Goal: Task Accomplishment & Management: Complete application form

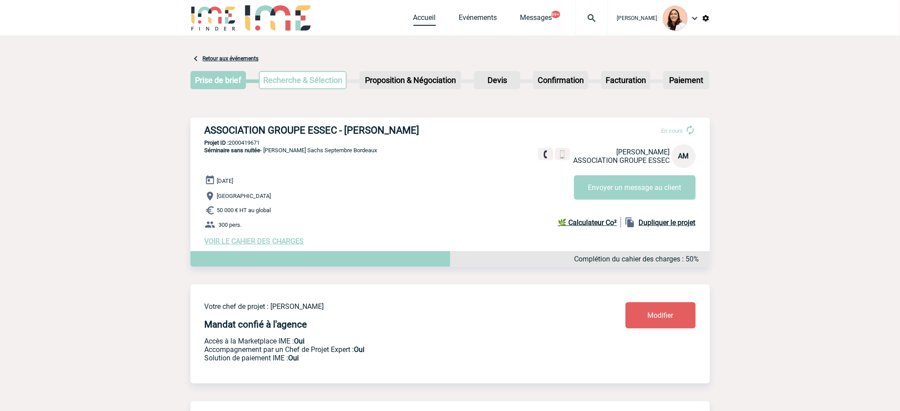
click at [427, 15] on link "Accueil" at bounding box center [424, 19] width 23 height 12
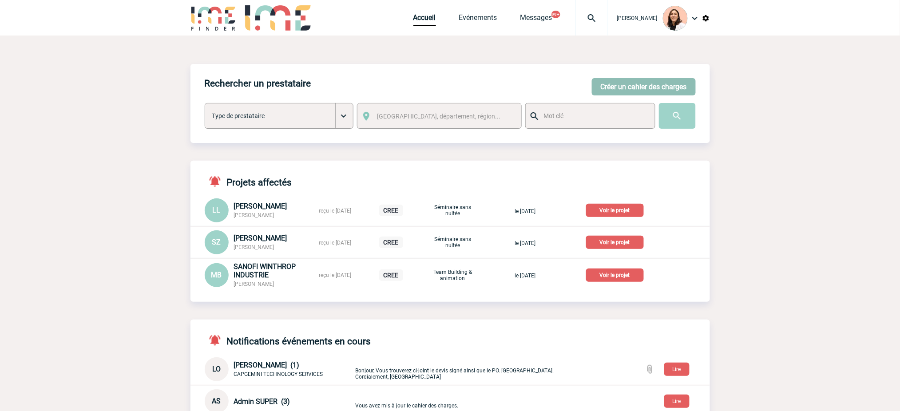
click at [651, 91] on button "Créer un cahier des charges" at bounding box center [644, 86] width 104 height 17
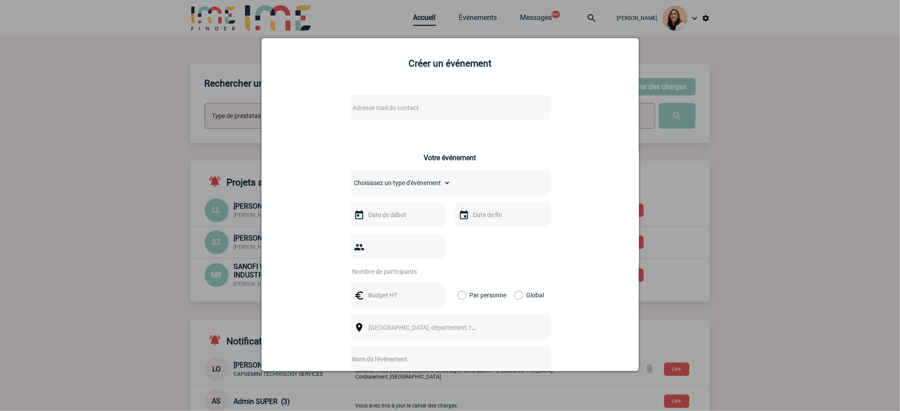
click at [427, 107] on span "Adresse mail du contact" at bounding box center [427, 108] width 155 height 12
click at [441, 147] on li "No results found" at bounding box center [423, 145] width 155 height 14
click at [470, 123] on input "[PERSON_NAME][EMAIL_ADDRESS][DOMAIN_NAME]>" at bounding box center [422, 123] width 151 height 13
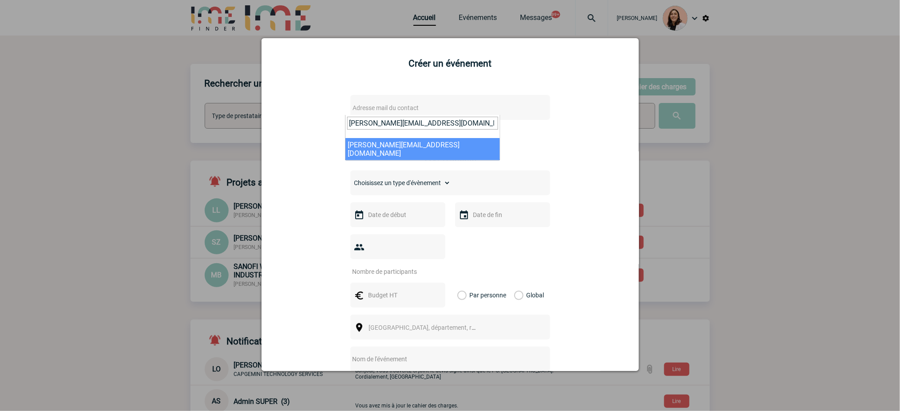
type input "[PERSON_NAME][EMAIL_ADDRESS][DOMAIN_NAME]"
select select "130165"
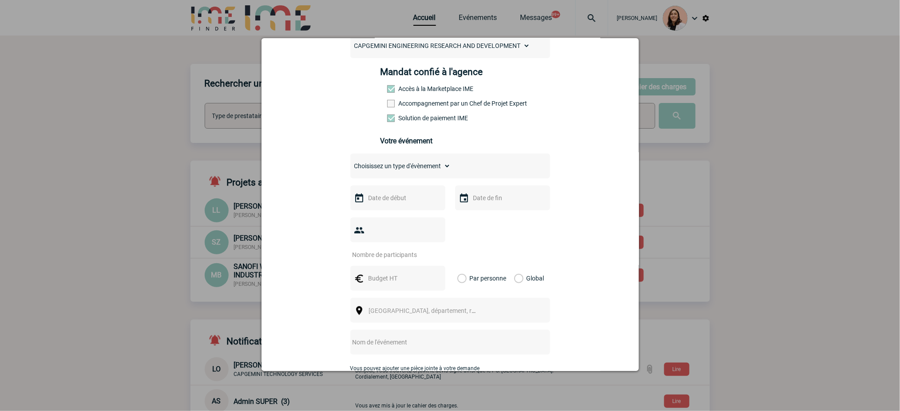
scroll to position [178, 0]
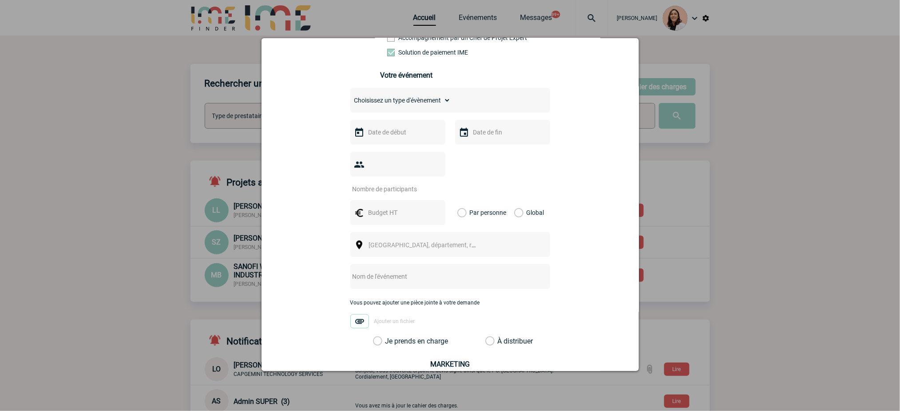
click at [413, 101] on select "Choisissez un type d'évènement Séminaire avec nuitée Séminaire sans nuitée Repa…" at bounding box center [400, 100] width 100 height 12
click at [350, 97] on select "Choisissez un type d'évènement Séminaire avec nuitée Séminaire sans nuitée Repa…" at bounding box center [400, 100] width 100 height 12
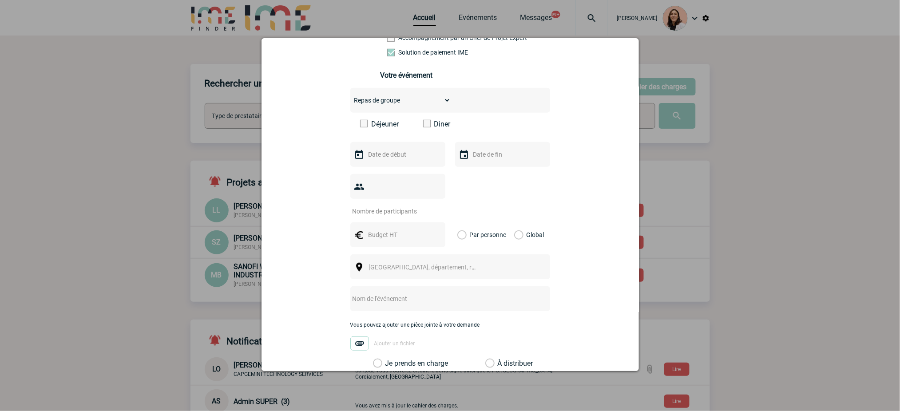
click at [394, 109] on div "Choisissez un type d'évènement Séminaire avec nuitée Séminaire sans nuitée Repa…" at bounding box center [450, 100] width 200 height 25
click at [411, 102] on select "Choisissez un type d'évènement Séminaire avec nuitée Séminaire sans nuitée Repa…" at bounding box center [400, 100] width 100 height 12
select select "4"
click at [350, 97] on select "Choisissez un type d'évènement Séminaire avec nuitée Séminaire sans nuitée Repa…" at bounding box center [400, 100] width 100 height 12
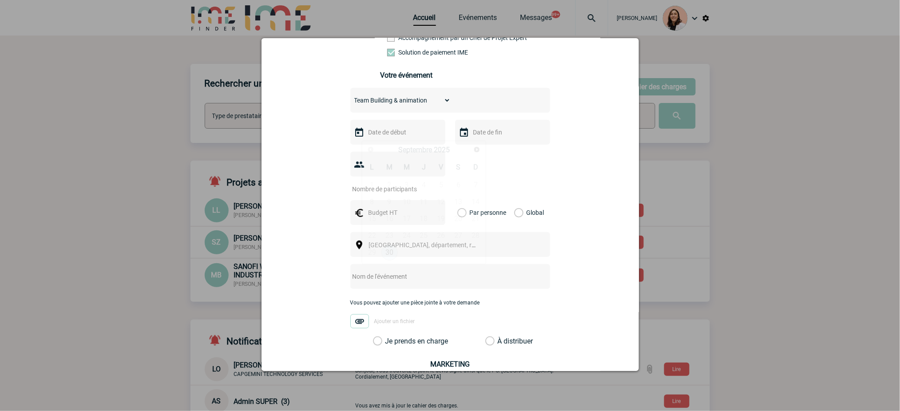
click at [388, 137] on input "text" at bounding box center [396, 133] width 61 height 12
click at [476, 147] on span "Suivant" at bounding box center [476, 149] width 7 height 7
click at [425, 203] on link "9" at bounding box center [424, 202] width 16 height 16
type input "[DATE]"
click at [480, 148] on div "Choisissez un type d'évènement Séminaire avec nuitée Séminaire sans nuitée Repa…" at bounding box center [450, 217] width 200 height 258
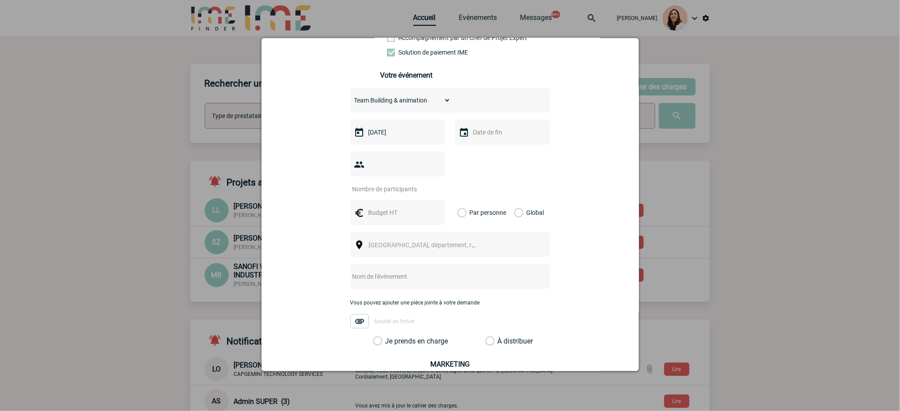
click at [486, 138] on input "text" at bounding box center [501, 133] width 61 height 12
click at [532, 205] on link "9" at bounding box center [528, 202] width 16 height 16
type input "[DATE]"
click at [388, 193] on input "number" at bounding box center [391, 189] width 83 height 12
type input "15"
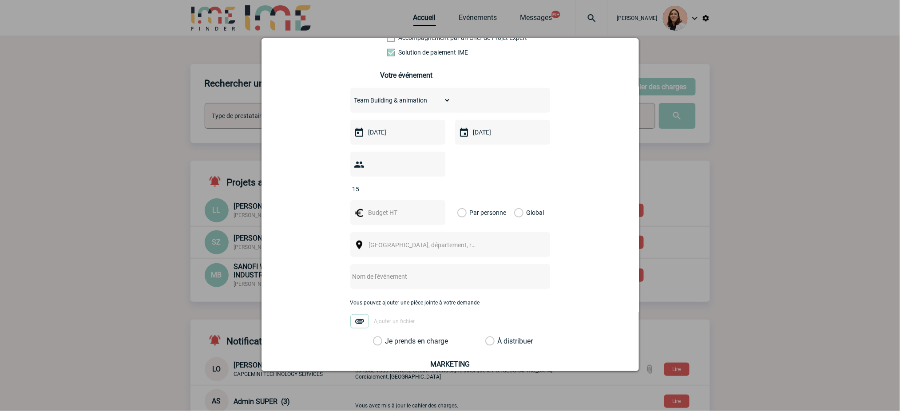
click at [515, 179] on div "15" at bounding box center [450, 172] width 200 height 41
click at [400, 221] on div at bounding box center [397, 212] width 95 height 25
type input "900"
click at [520, 214] on label "Global" at bounding box center [517, 212] width 6 height 25
click at [0, 0] on input "Global" at bounding box center [0, 0] width 0 height 0
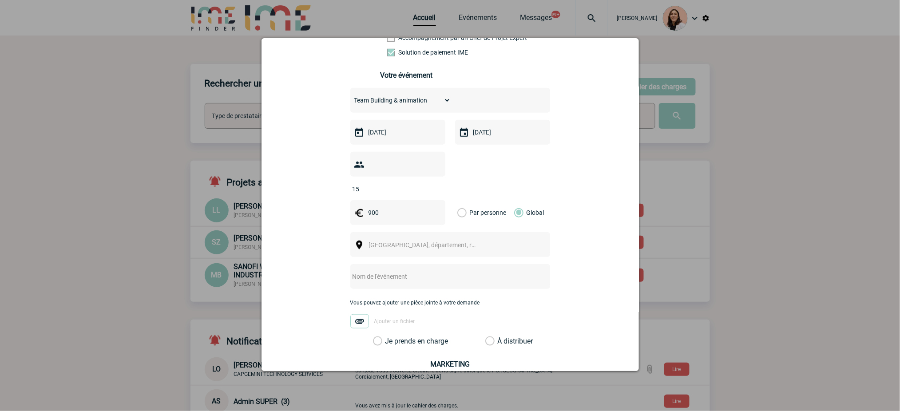
click at [428, 249] on span "[GEOGRAPHIC_DATA], département, région..." at bounding box center [430, 245] width 123 height 7
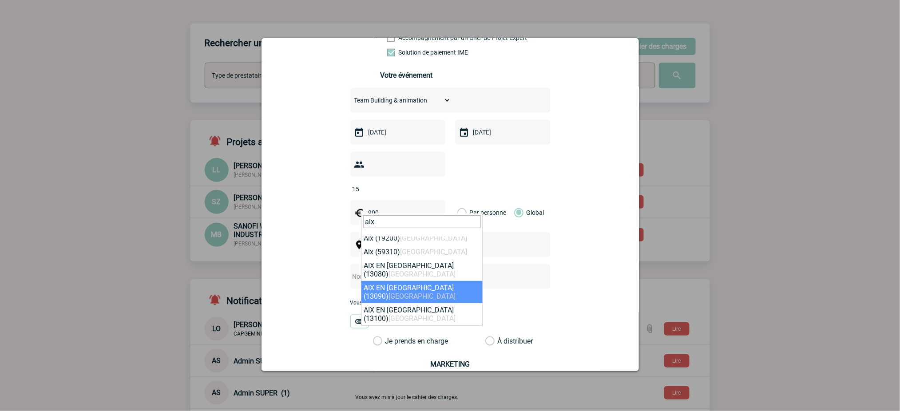
scroll to position [59, 0]
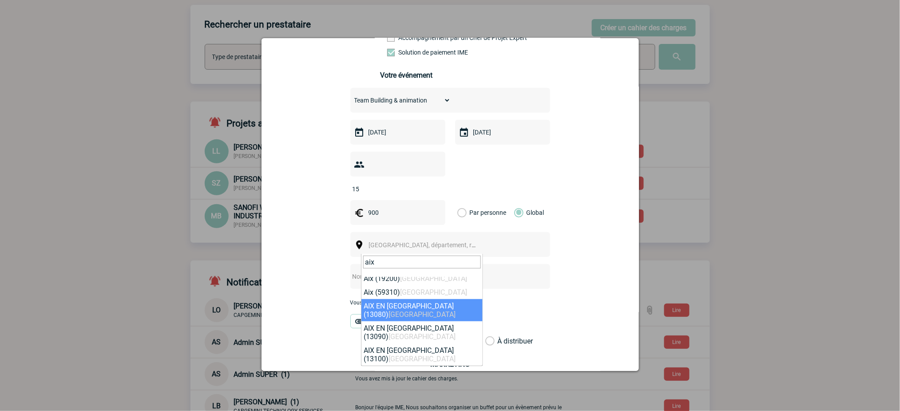
type input "aix"
select select "7194"
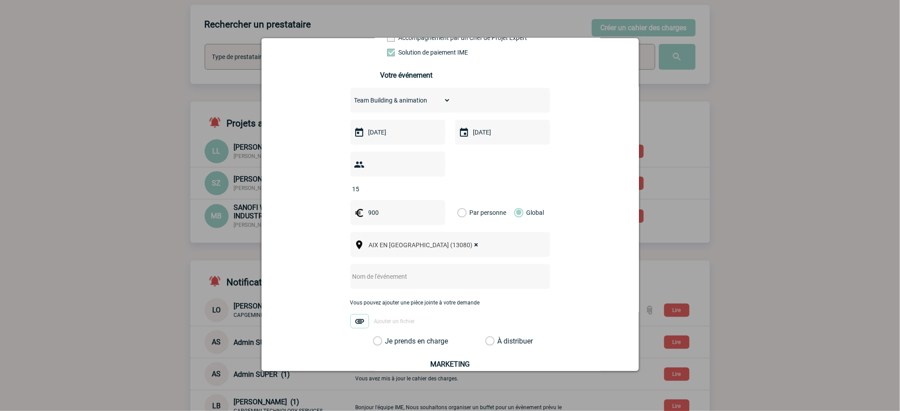
click at [468, 272] on div at bounding box center [450, 276] width 200 height 25
click at [458, 277] on input "text" at bounding box center [438, 277] width 176 height 12
paste input "karting"
type input "karting"
click at [388, 344] on label "Je prends en charge" at bounding box center [380, 341] width 15 height 9
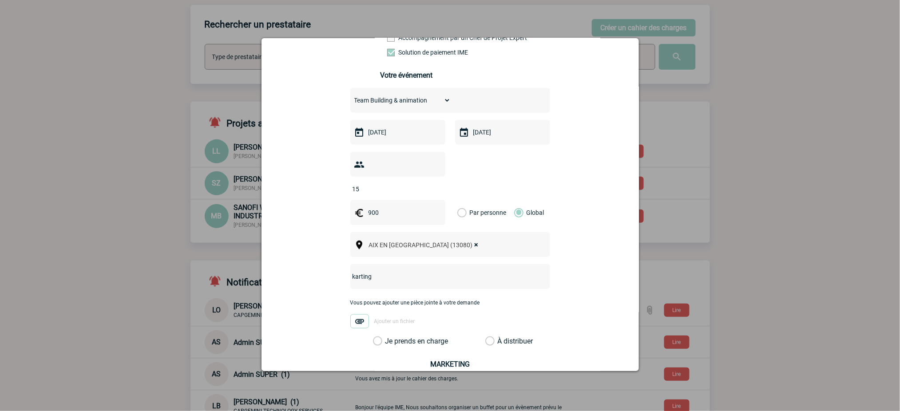
click at [0, 0] on input "Je prends en charge" at bounding box center [0, 0] width 0 height 0
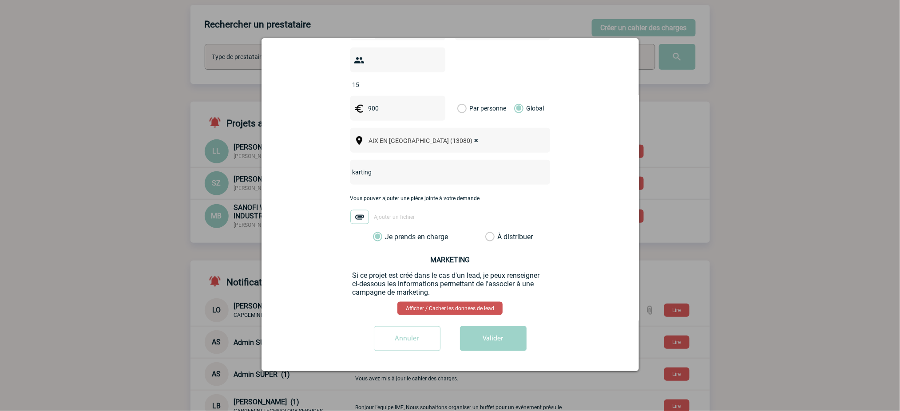
scroll to position [285, 0]
click at [494, 334] on button "Valider" at bounding box center [493, 338] width 67 height 25
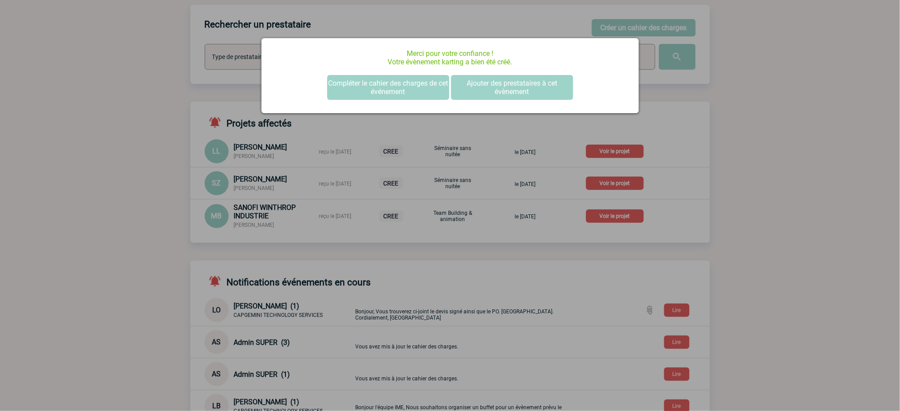
scroll to position [0, 0]
click at [378, 78] on button "Compléter le cahier des charges de cet événement" at bounding box center [388, 87] width 122 height 25
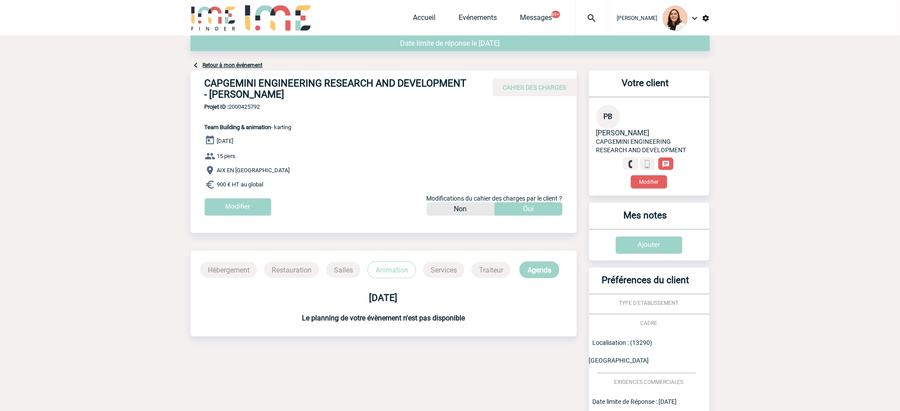
drag, startPoint x: 382, startPoint y: 95, endPoint x: 193, endPoint y: 78, distance: 189.5
click at [193, 78] on div "CAPGEMINI ENGINEERING RESEARCH AND DEVELOPMENT - Philippe BONAVITA CAHIER DES C…" at bounding box center [384, 87] width 386 height 33
copy h4 "CAPGEMINI ENGINEERING RESEARCH AND DEVELOPMENT - Philippe BONAVITA"
click at [246, 106] on span "Projet ID : 2000425792" at bounding box center [248, 106] width 87 height 7
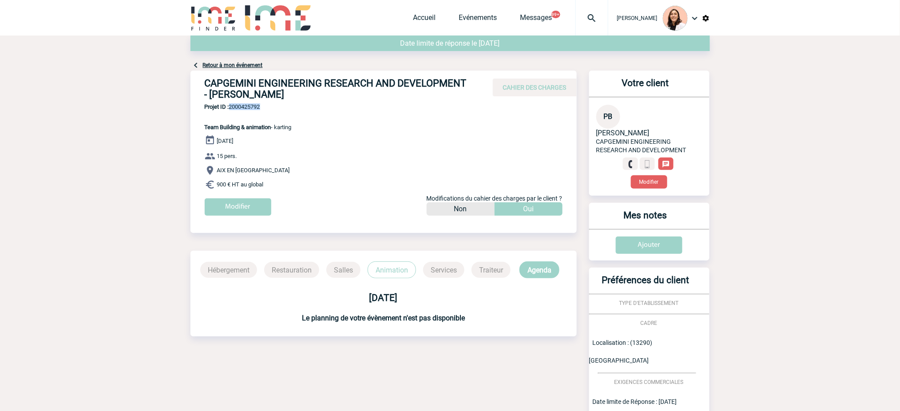
copy span "2000425792"
click at [292, 117] on p "Projet ID : 2000425792 Team Building & animation - karting" at bounding box center [241, 116] width 101 height 27
drag, startPoint x: 276, startPoint y: 128, endPoint x: 310, endPoint y: 183, distance: 64.8
click at [310, 183] on div "CAPGEMINI ENGINEERING RESEARCH AND DEVELOPMENT - Philippe BONAVITA CAHIER DES C…" at bounding box center [384, 147] width 386 height 152
copy div "karting 09 Octobre 2025 15 pers. AIX EN PROVENCE 900 € HT au global"
